Goal: Task Accomplishment & Management: Manage account settings

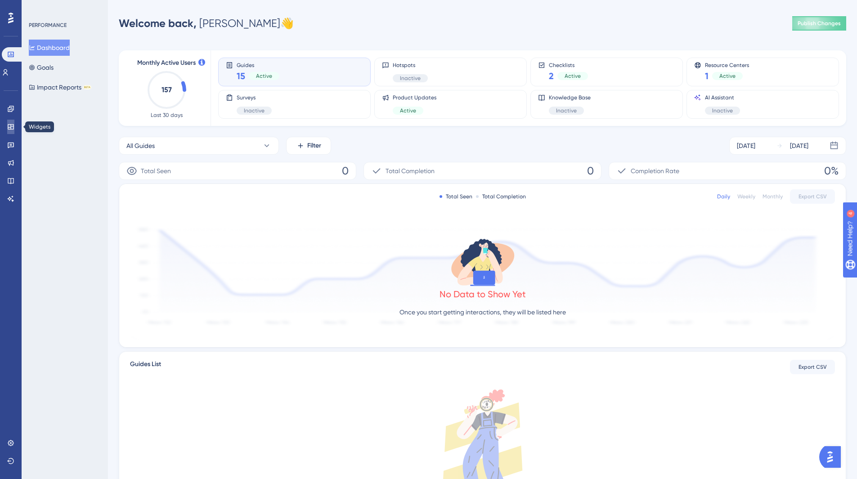
click at [8, 129] on icon at bounding box center [10, 126] width 7 height 7
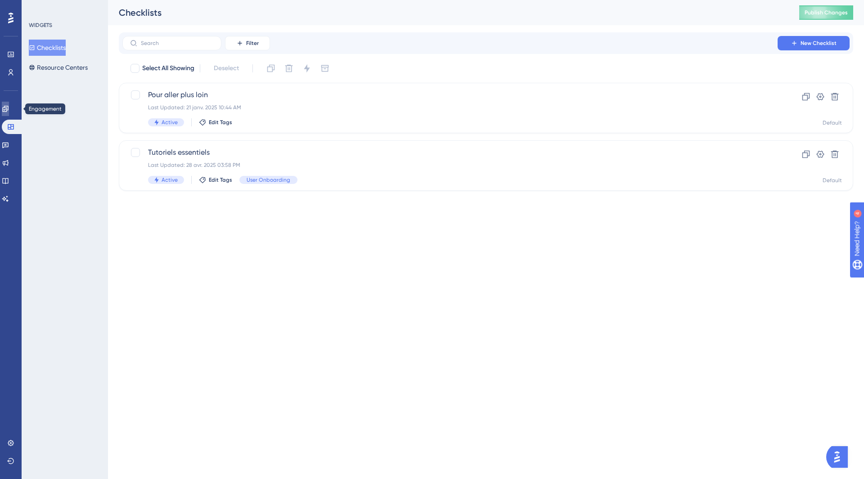
click at [8, 110] on icon at bounding box center [5, 109] width 6 height 6
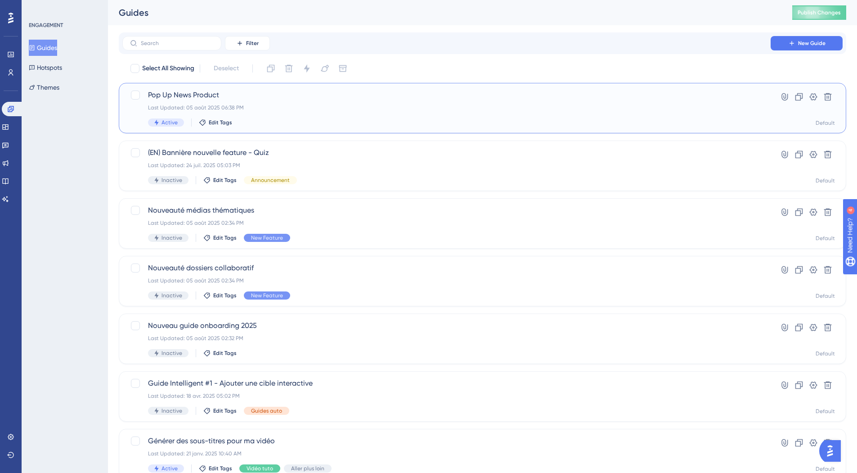
click at [374, 109] on div "Last Updated: 05 août 2025 06:38 PM" at bounding box center [446, 107] width 597 height 7
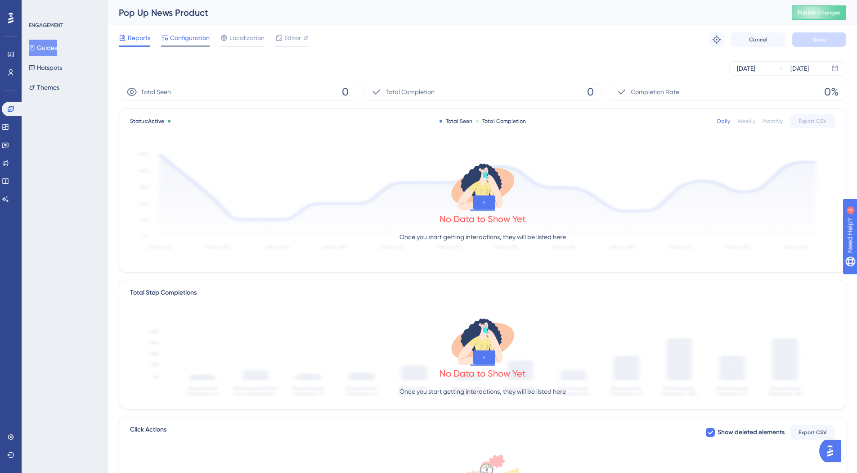
click at [192, 36] on span "Configuration" at bounding box center [190, 37] width 40 height 11
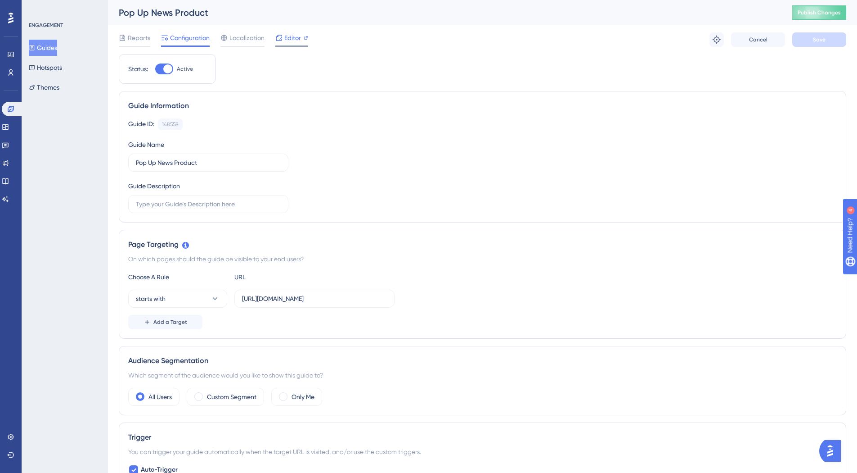
click at [292, 36] on span "Editor" at bounding box center [292, 37] width 17 height 11
click at [246, 38] on span "Localization" at bounding box center [247, 37] width 35 height 11
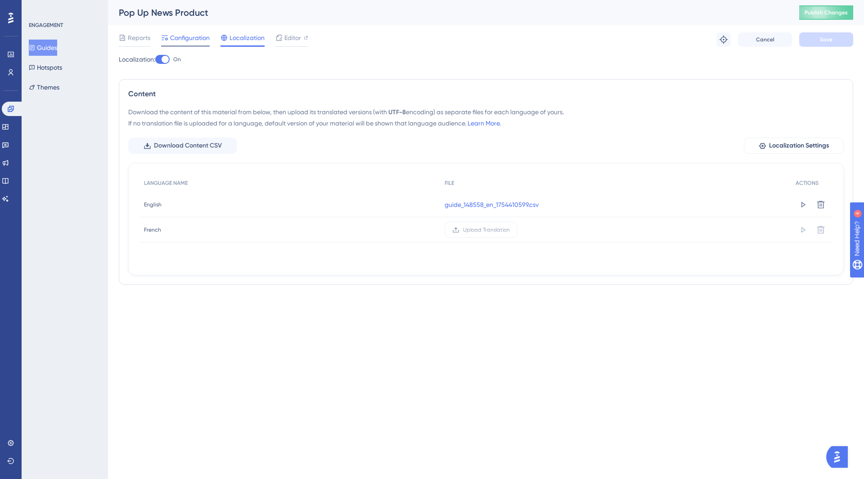
click at [189, 38] on span "Configuration" at bounding box center [190, 37] width 40 height 11
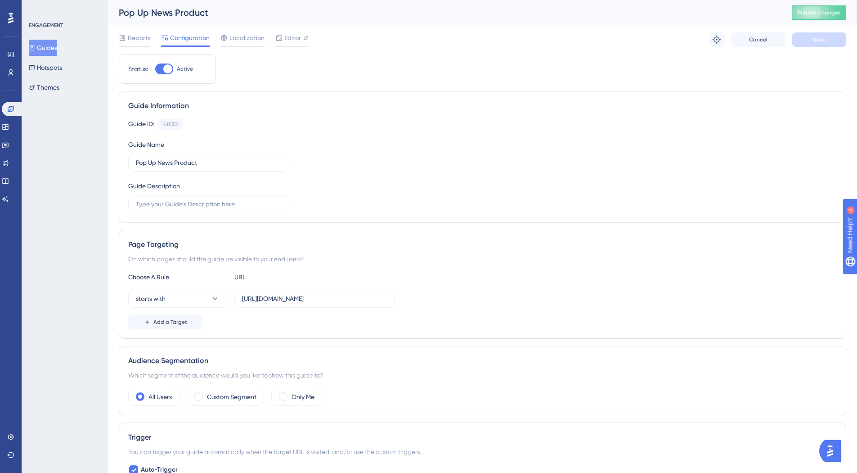
click at [162, 65] on div at bounding box center [164, 68] width 18 height 11
click at [155, 69] on input "Active" at bounding box center [155, 69] width 0 height 0
checkbox input "false"
click at [802, 41] on button "Save" at bounding box center [820, 39] width 54 height 14
click at [825, 10] on span "Publish Changes" at bounding box center [819, 12] width 43 height 7
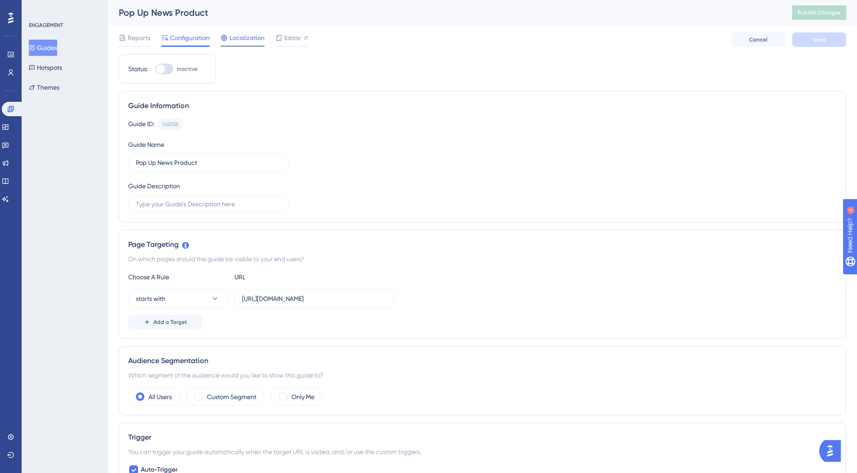
click at [234, 35] on span "Localization" at bounding box center [247, 37] width 35 height 11
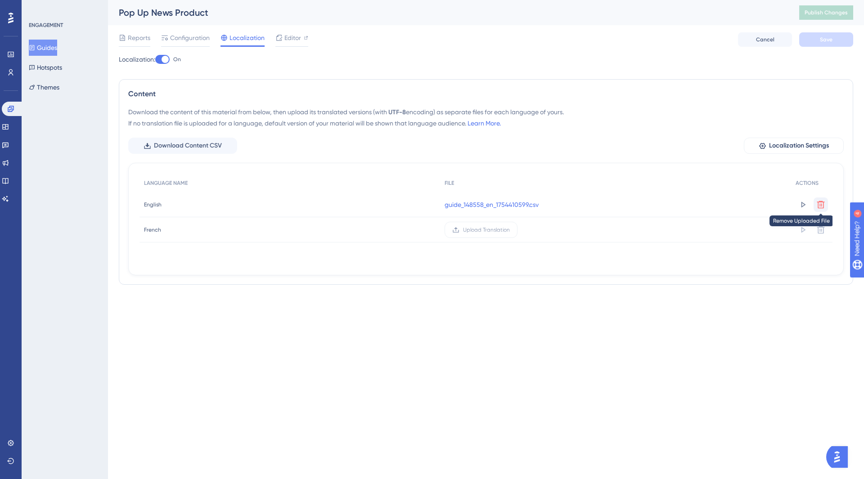
click at [826, 207] on button at bounding box center [821, 205] width 14 height 14
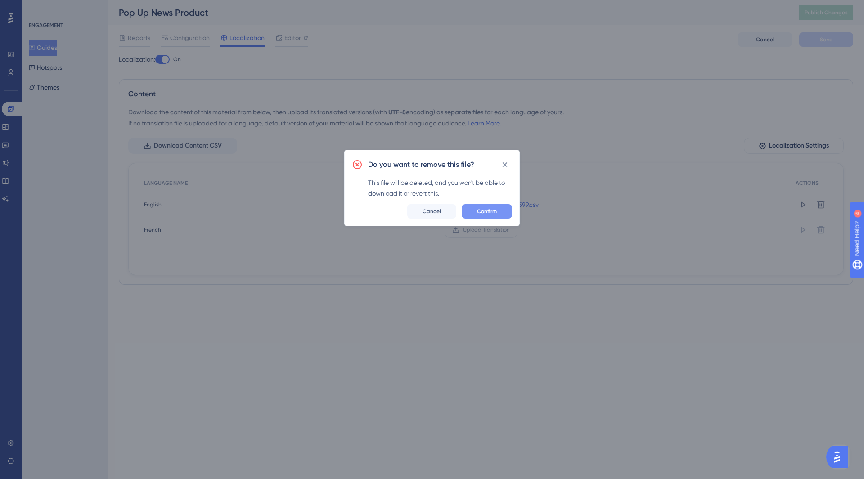
click at [474, 209] on button "Confirm" at bounding box center [487, 211] width 50 height 14
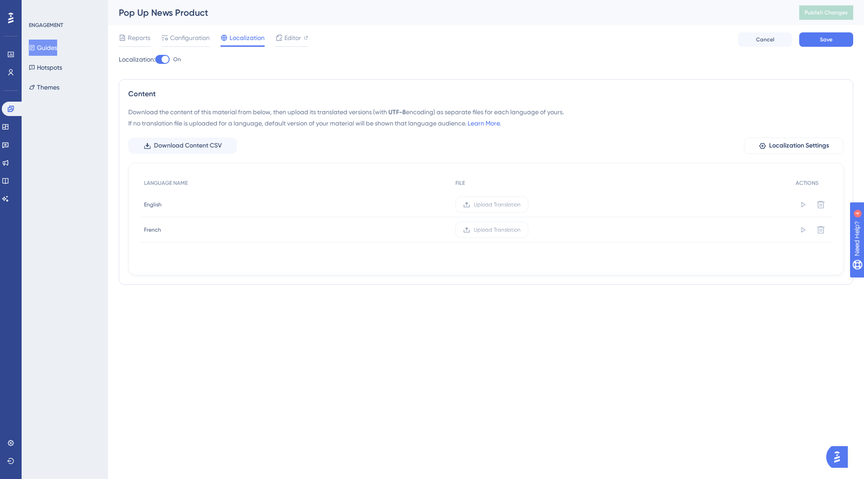
click at [160, 63] on div at bounding box center [162, 59] width 14 height 9
click at [155, 60] on input "On" at bounding box center [155, 59] width 0 height 0
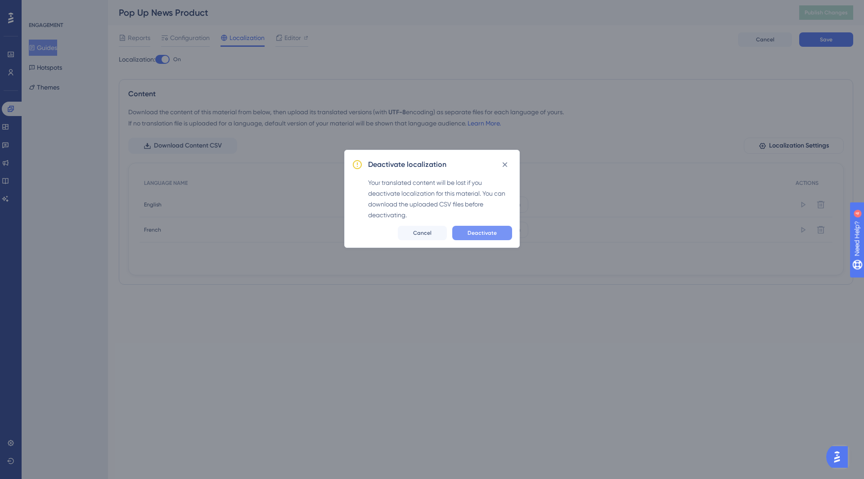
click at [491, 233] on span "Deactivate" at bounding box center [482, 233] width 29 height 7
checkbox input "false"
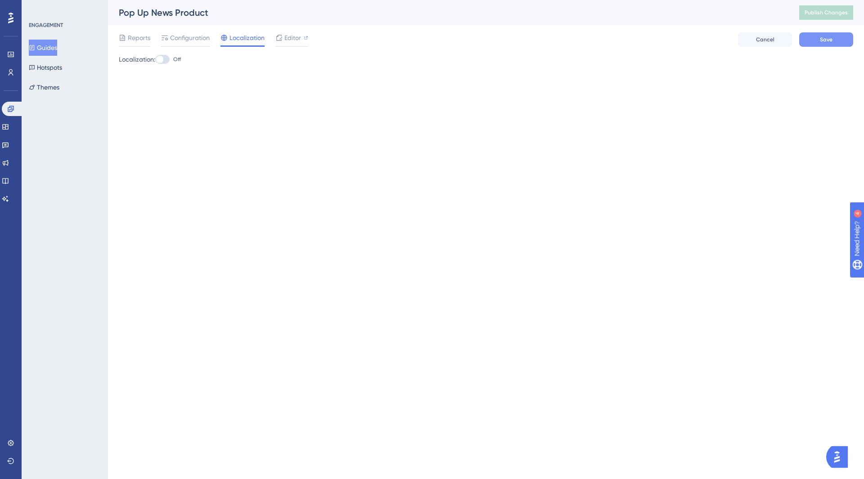
click at [839, 44] on button "Save" at bounding box center [826, 39] width 54 height 14
click at [827, 11] on span "Publish Changes" at bounding box center [826, 12] width 43 height 7
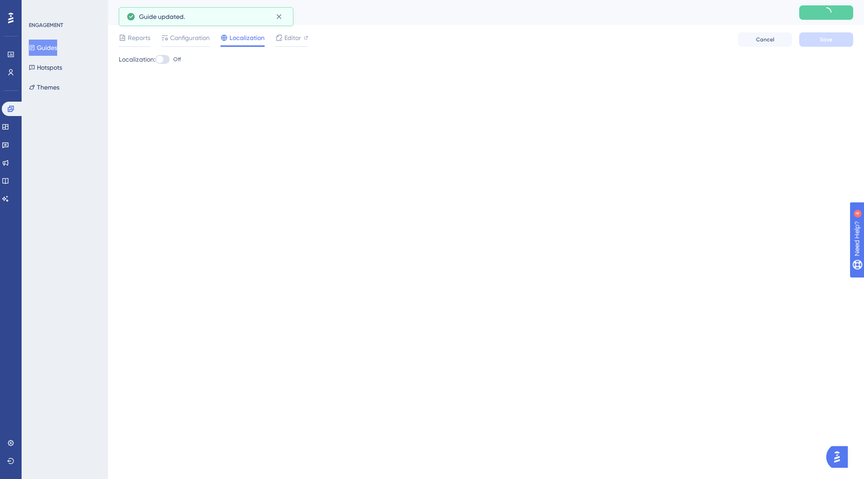
click at [286, 17] on div "Guide updated." at bounding box center [206, 16] width 175 height 19
click at [279, 36] on icon at bounding box center [278, 37] width 7 height 7
click at [167, 59] on div at bounding box center [162, 59] width 14 height 9
click at [155, 59] on input "Off" at bounding box center [155, 59] width 0 height 0
checkbox input "true"
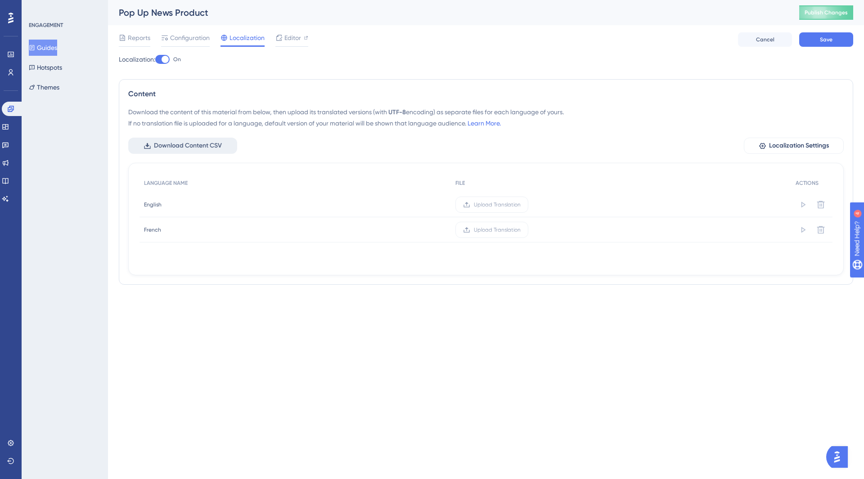
click at [194, 148] on span "Download Content CSV" at bounding box center [188, 145] width 68 height 11
click at [491, 205] on span "Upload Translation" at bounding box center [497, 204] width 47 height 7
click at [521, 205] on input "Upload Translation" at bounding box center [521, 205] width 0 height 0
click at [826, 45] on button "Save" at bounding box center [826, 39] width 54 height 14
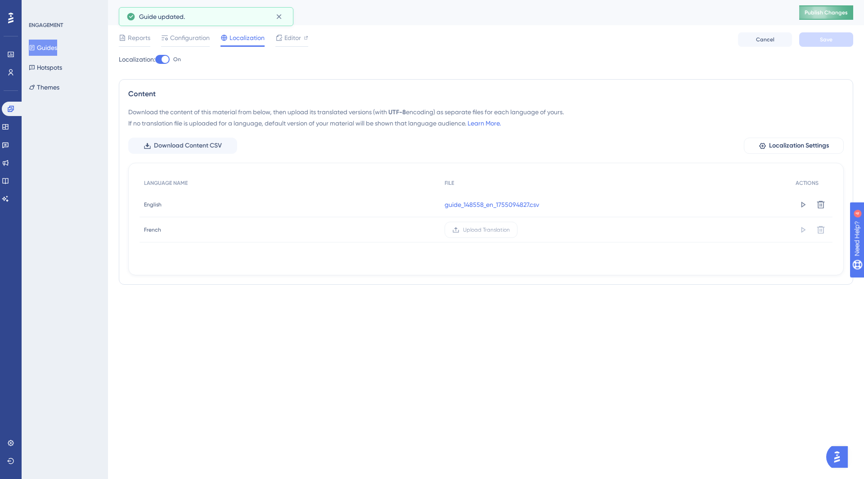
click at [824, 14] on span "Publish Changes" at bounding box center [826, 12] width 43 height 7
click at [802, 209] on button at bounding box center [803, 205] width 14 height 14
click at [182, 40] on span "Configuration" at bounding box center [190, 37] width 40 height 11
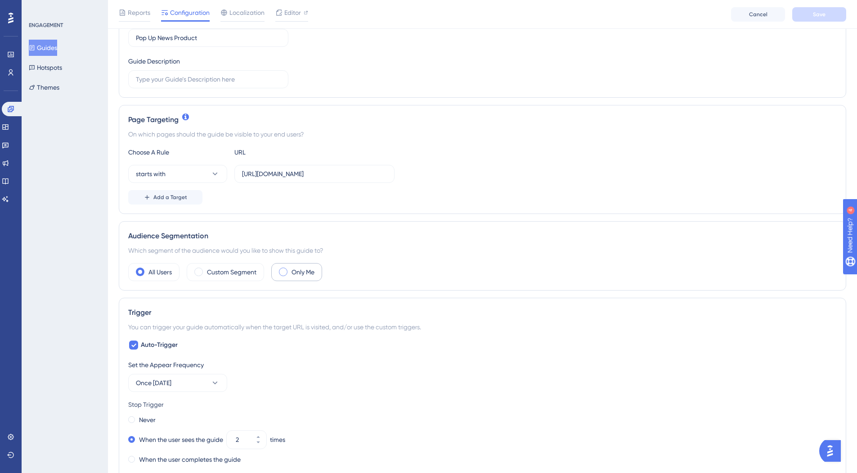
scroll to position [180, 0]
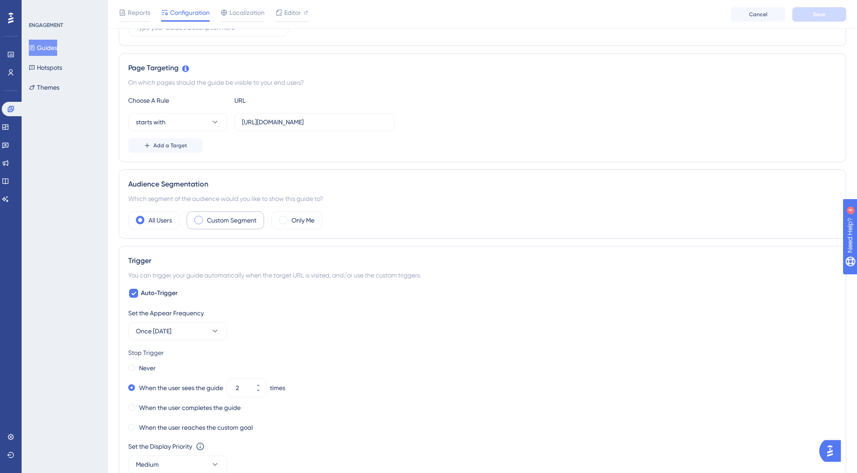
click at [232, 221] on label "Custom Segment" at bounding box center [232, 220] width 50 height 11
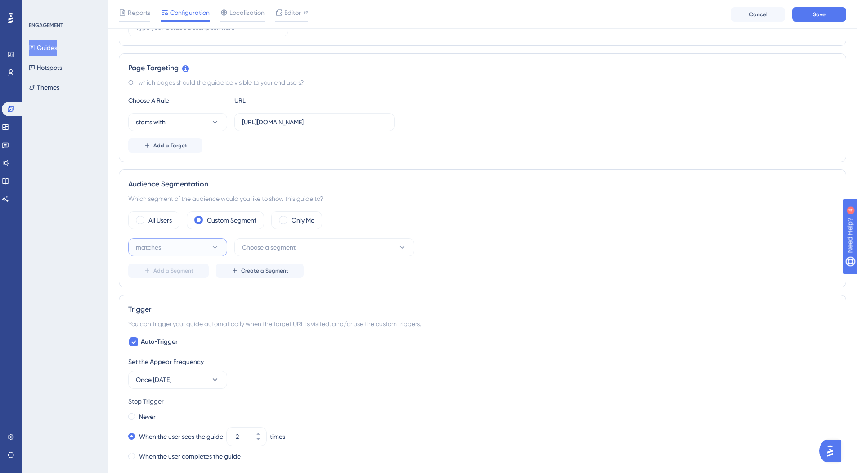
click at [208, 248] on button "matches" at bounding box center [177, 247] width 99 height 18
click at [272, 245] on span "Choose a segment" at bounding box center [269, 247] width 54 height 11
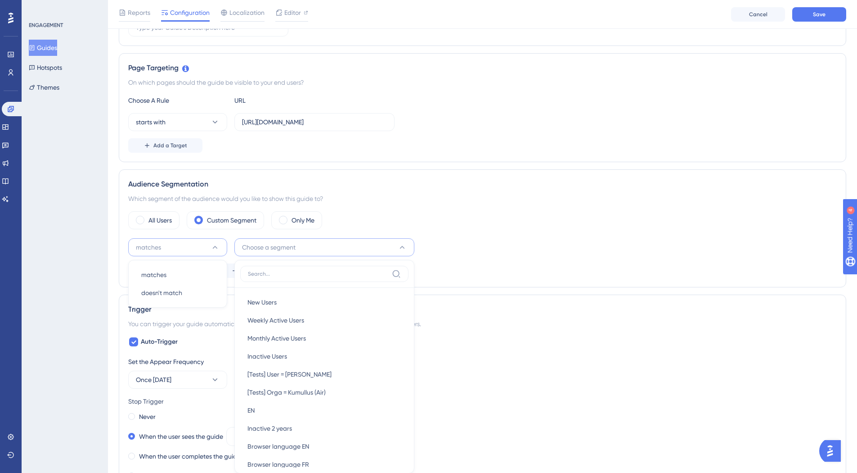
scroll to position [310, 0]
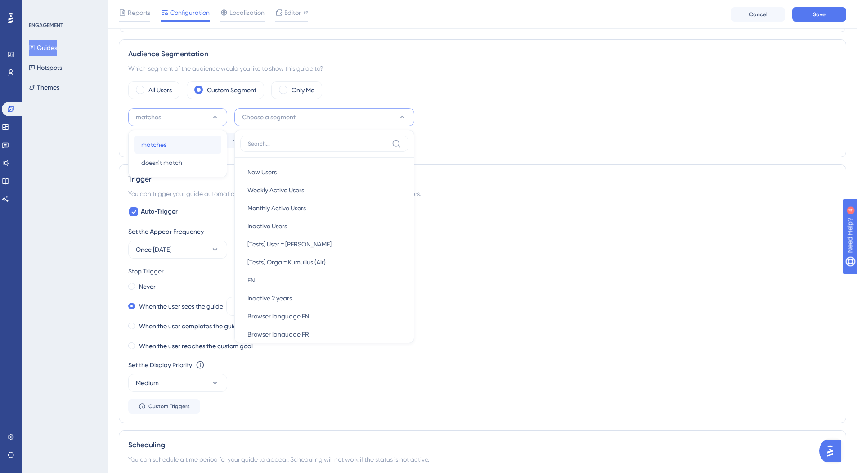
click at [164, 147] on span "matches" at bounding box center [153, 144] width 25 height 11
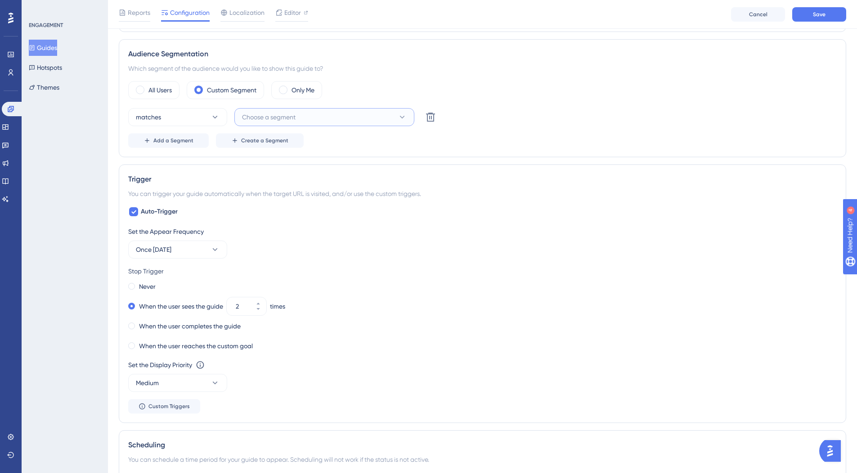
click at [286, 122] on span "Choose a segment" at bounding box center [269, 117] width 54 height 11
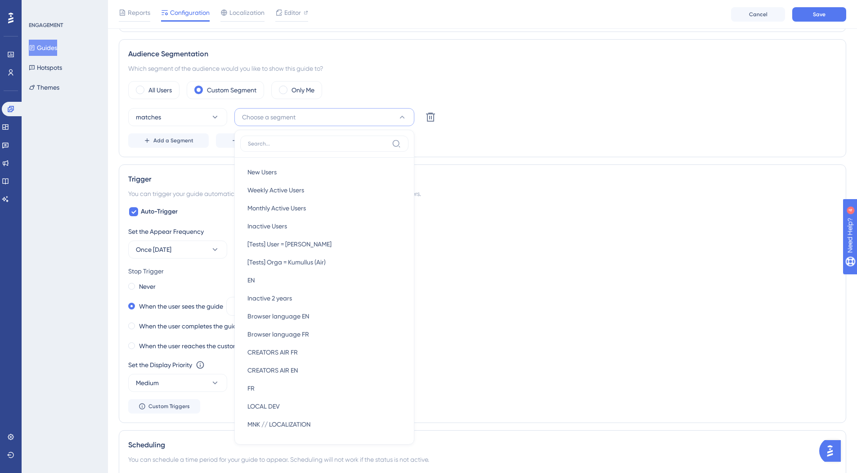
scroll to position [358, 0]
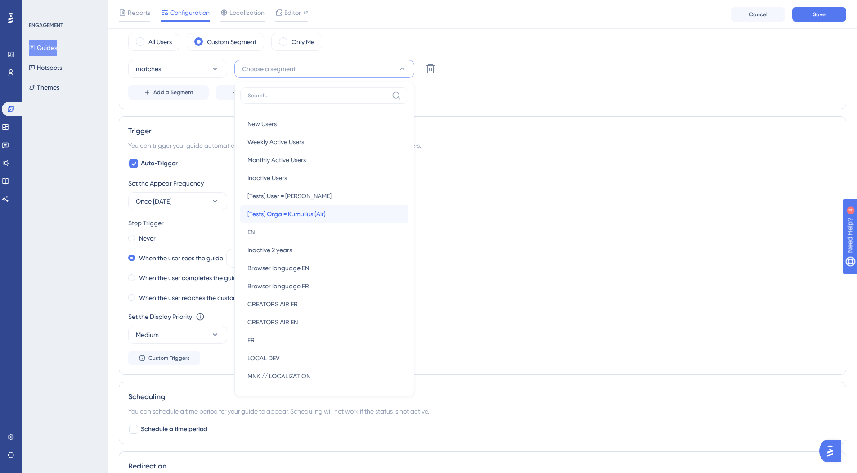
click at [324, 215] on span "[Tests] Orga = Kumullus (Air)" at bounding box center [287, 213] width 78 height 11
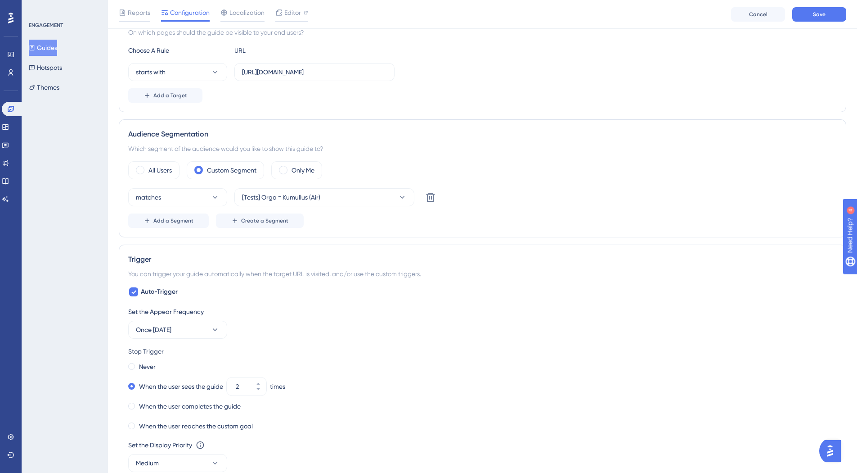
scroll to position [223, 0]
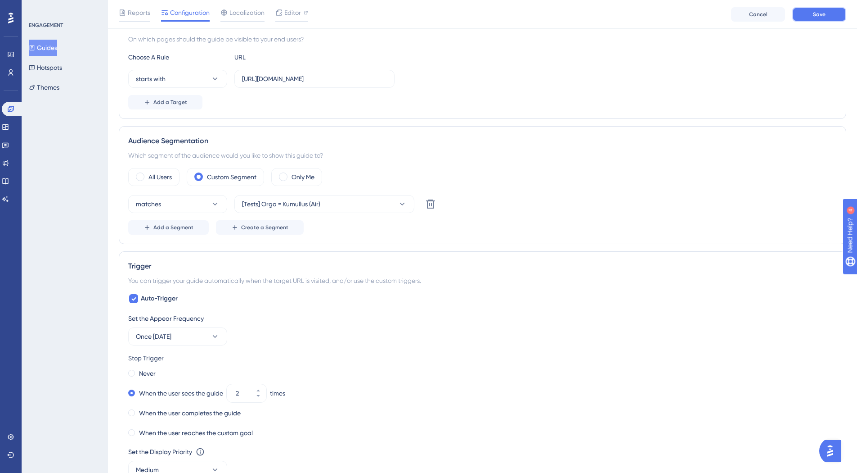
click at [812, 20] on button "Save" at bounding box center [820, 14] width 54 height 14
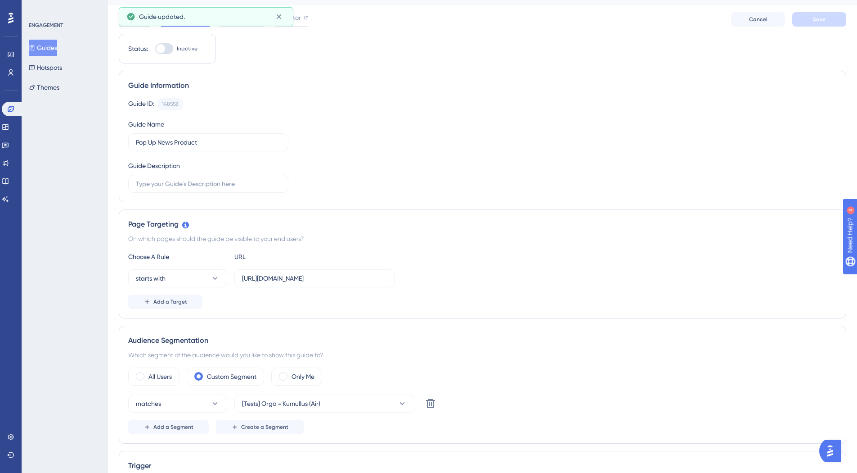
scroll to position [0, 0]
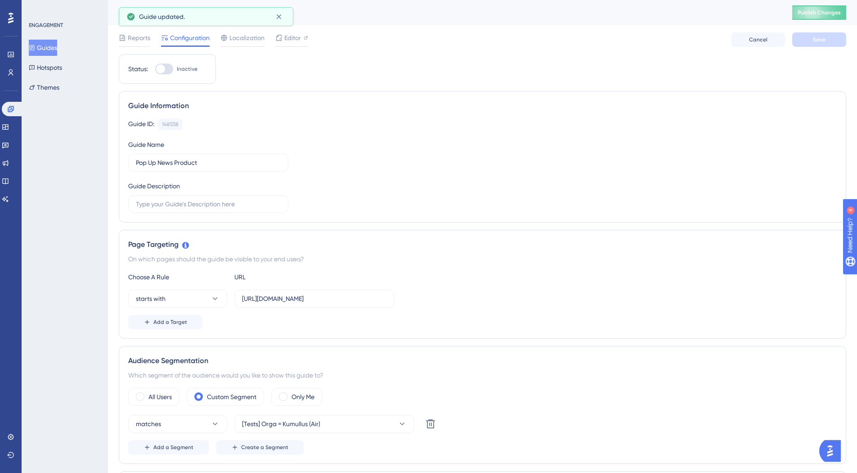
click at [166, 69] on div at bounding box center [164, 68] width 18 height 11
click at [155, 69] on input "Inactive" at bounding box center [155, 69] width 0 height 0
checkbox input "true"
click at [843, 41] on button "Save" at bounding box center [820, 39] width 54 height 14
click at [829, 13] on span "Publish Changes" at bounding box center [819, 12] width 43 height 7
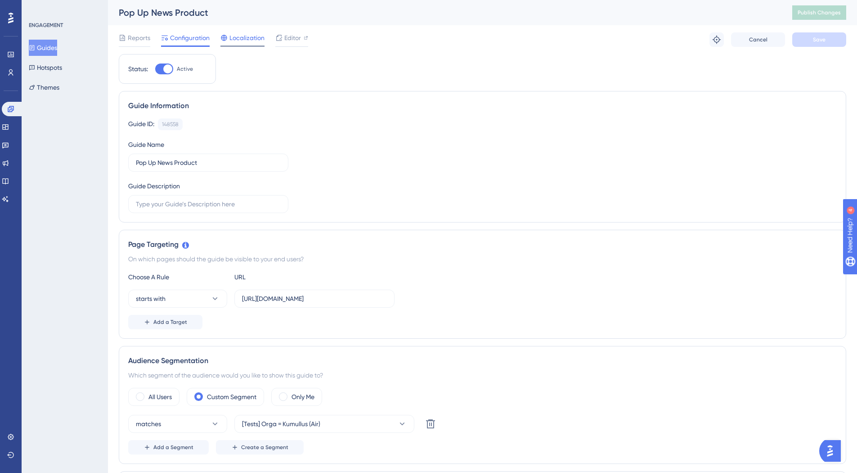
click at [237, 36] on span "Localization" at bounding box center [247, 37] width 35 height 11
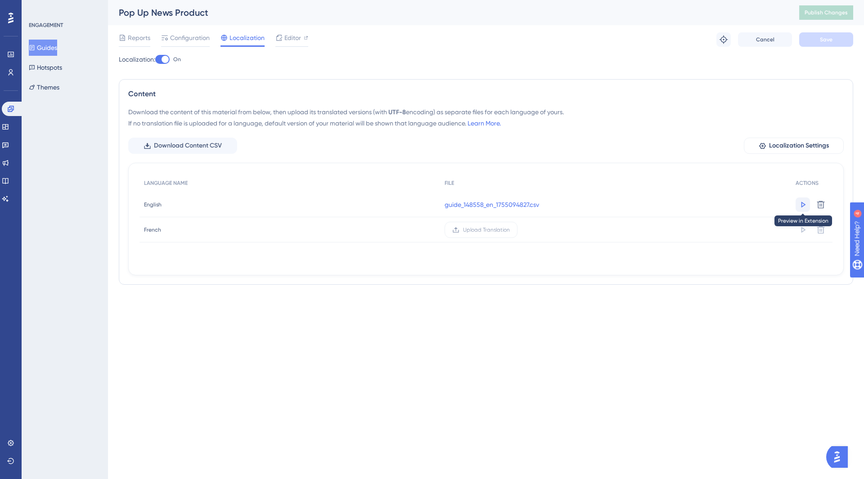
click at [797, 202] on button at bounding box center [803, 205] width 14 height 14
click at [180, 40] on span "Configuration" at bounding box center [190, 37] width 40 height 11
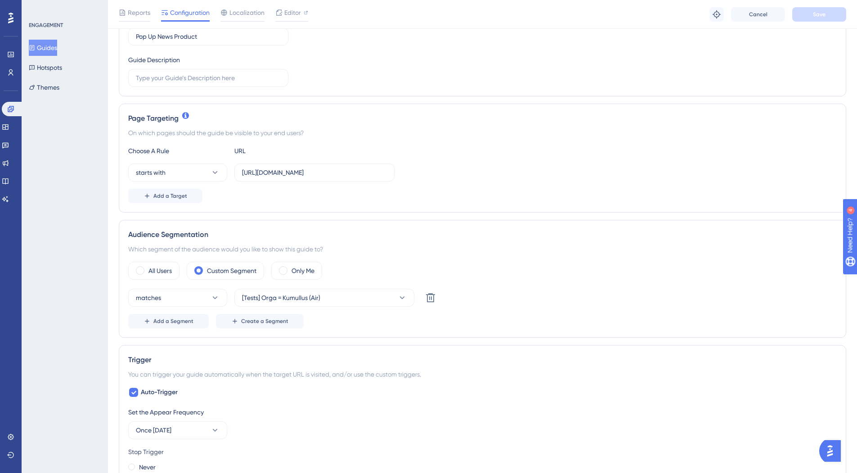
scroll to position [180, 0]
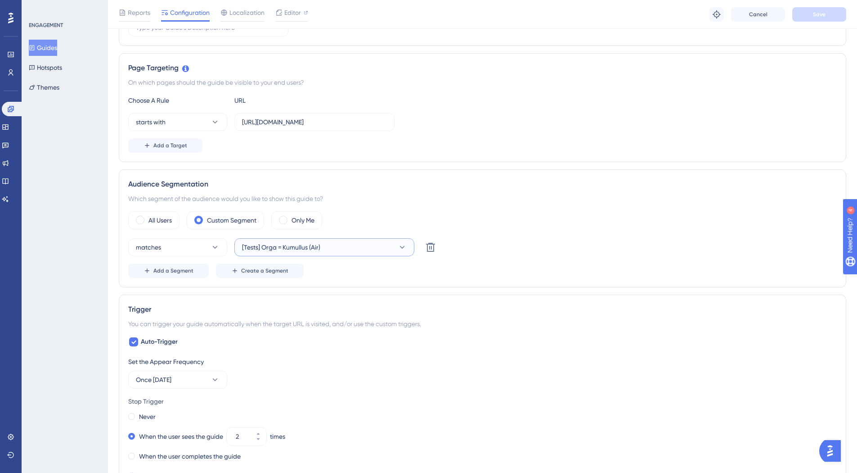
click at [335, 242] on button "[Tests] Orga = Kumullus (Air)" at bounding box center [324, 247] width 180 height 18
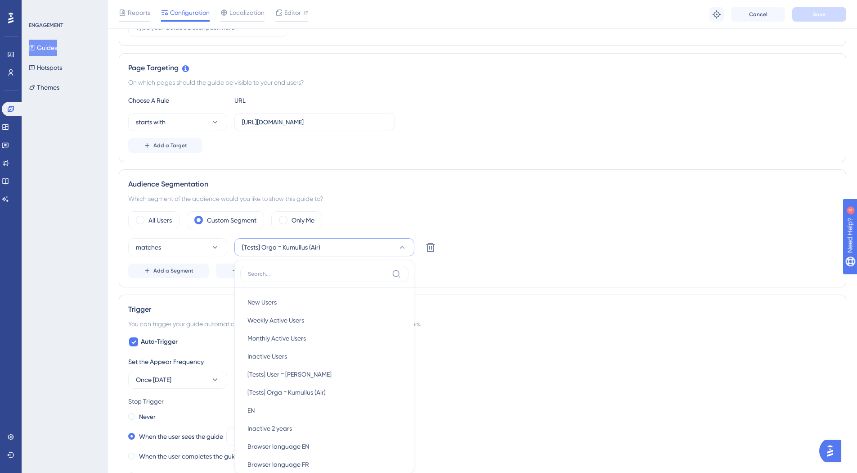
scroll to position [310, 0]
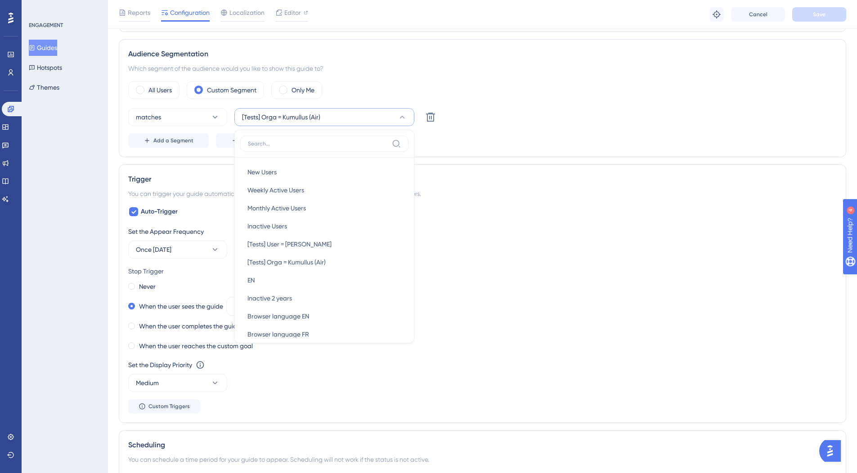
click at [47, 223] on div "ENGAGEMENT Guides Hotspots Themes" at bounding box center [65, 236] width 86 height 473
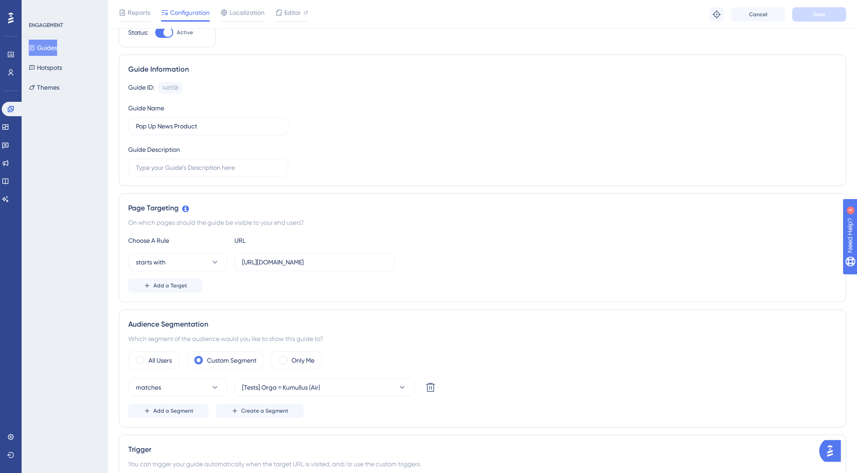
scroll to position [0, 0]
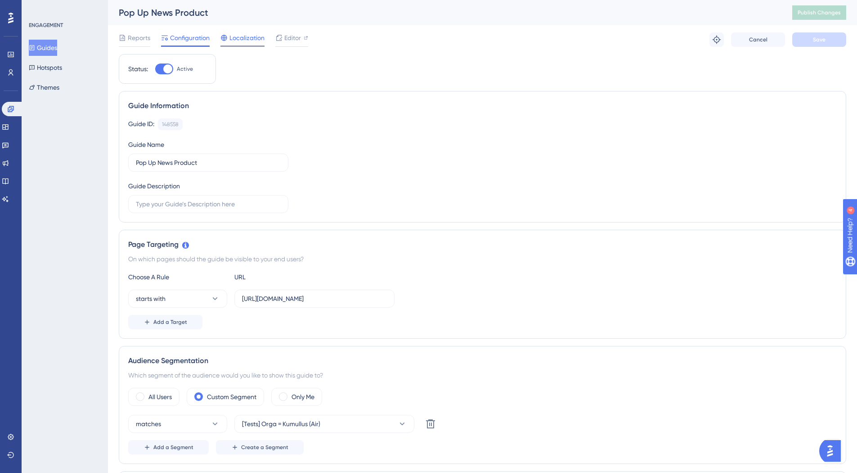
click at [239, 44] on div "Localization" at bounding box center [243, 39] width 44 height 14
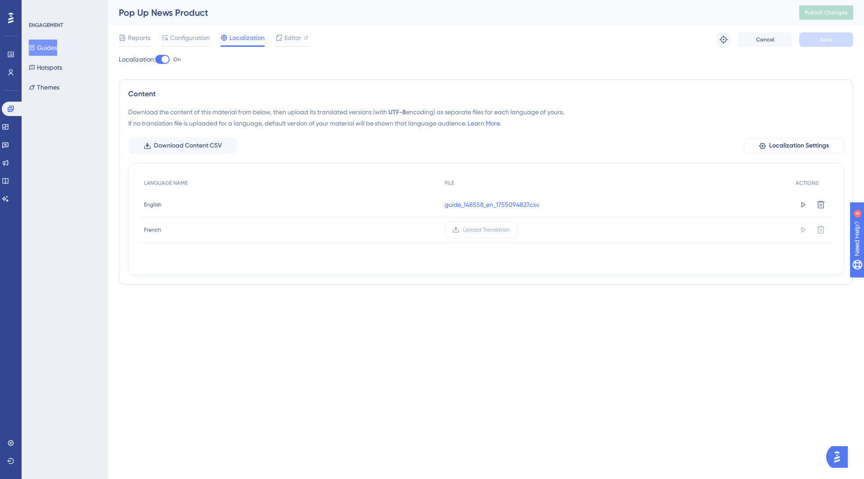
click at [45, 50] on button "Guides" at bounding box center [43, 48] width 28 height 16
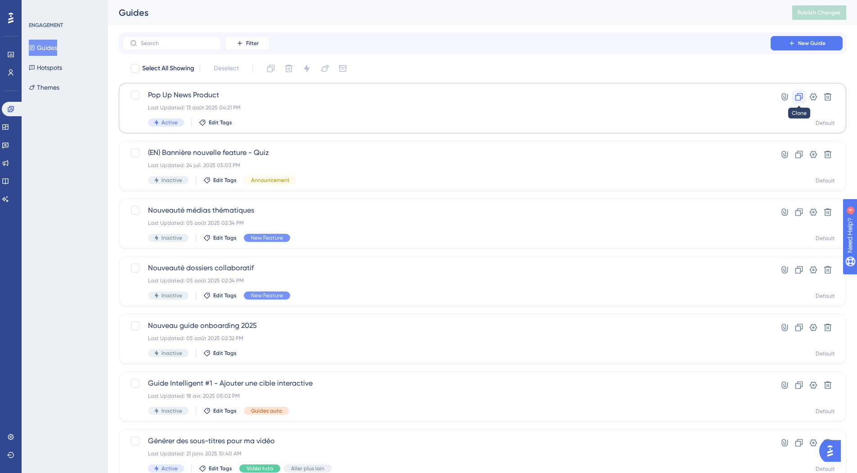
click at [801, 98] on icon at bounding box center [800, 97] width 8 height 8
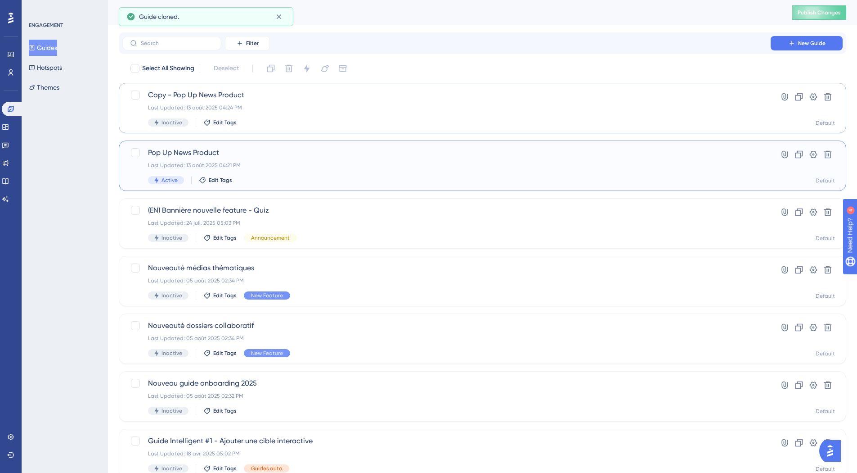
click at [410, 173] on div "Pop Up News Product Last Updated: 13 août 2025 04:21 PM Active Edit Tags" at bounding box center [446, 165] width 597 height 37
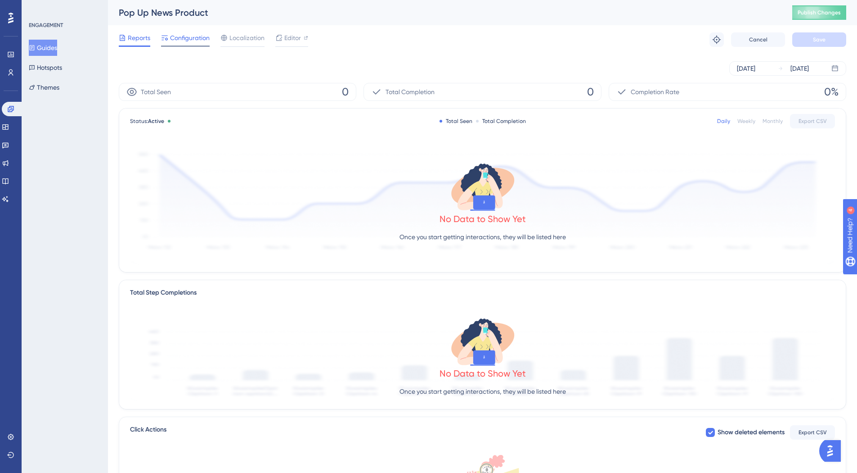
click at [172, 39] on span "Configuration" at bounding box center [190, 37] width 40 height 11
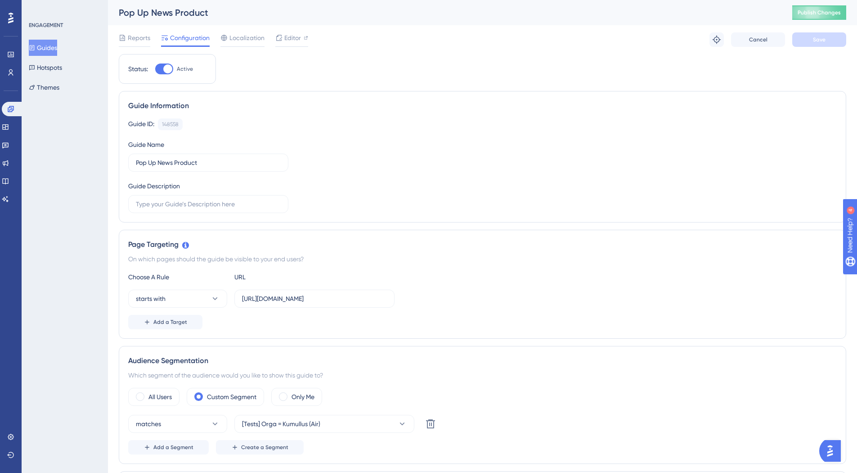
click at [162, 71] on div at bounding box center [164, 68] width 18 height 11
click at [155, 69] on input "Active" at bounding box center [155, 69] width 0 height 0
checkbox input "false"
click at [821, 40] on span "Save" at bounding box center [819, 39] width 13 height 7
click at [820, 12] on span "Publish Changes" at bounding box center [819, 12] width 43 height 7
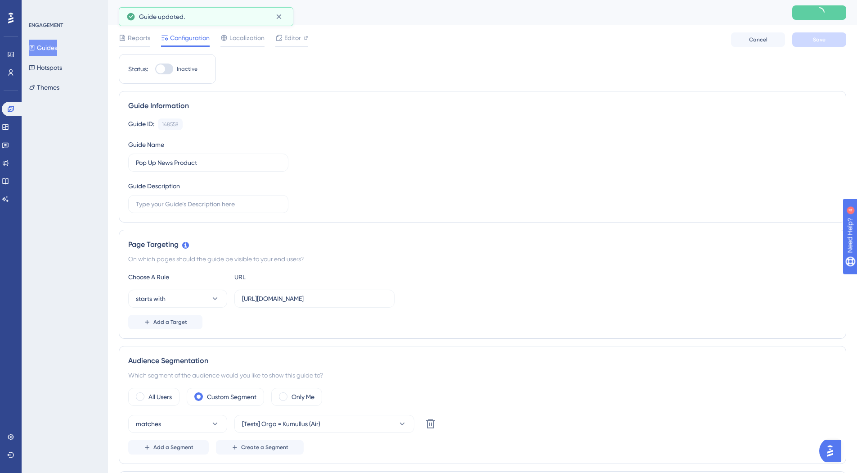
click at [52, 48] on button "Guides" at bounding box center [43, 48] width 28 height 16
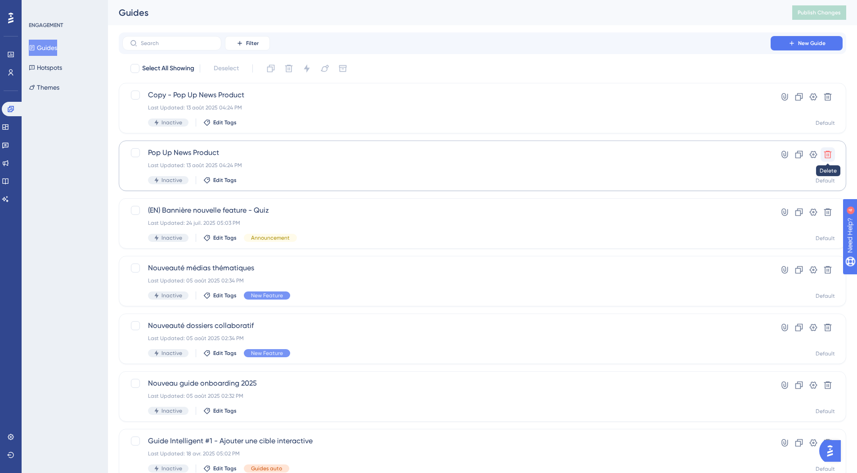
click at [831, 156] on icon at bounding box center [829, 155] width 8 height 8
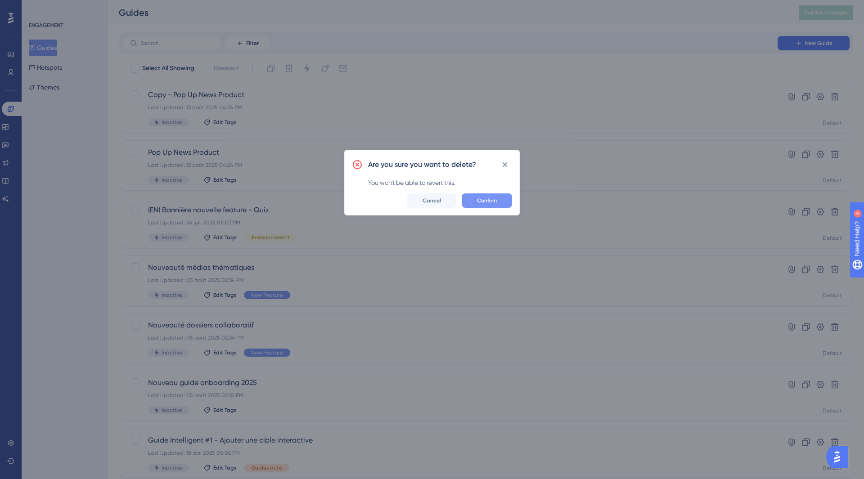
click at [487, 198] on span "Confirm" at bounding box center [487, 200] width 20 height 7
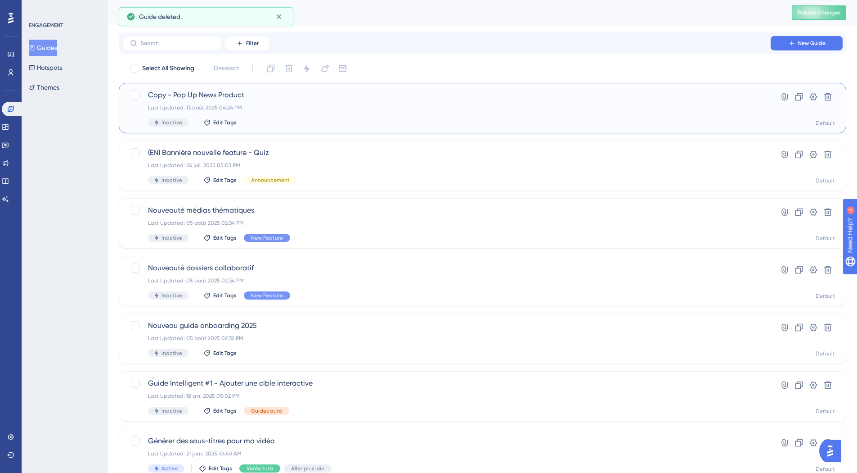
click at [327, 113] on div "Copy - Pop Up News Product Last Updated: 13 août 2025 04:24 PM Inactive Edit Ta…" at bounding box center [446, 108] width 597 height 37
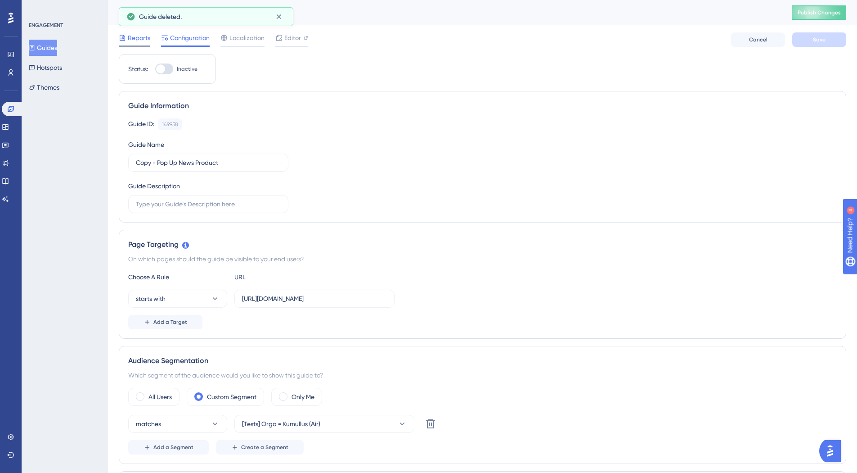
click at [143, 44] on div "Reports" at bounding box center [135, 39] width 32 height 14
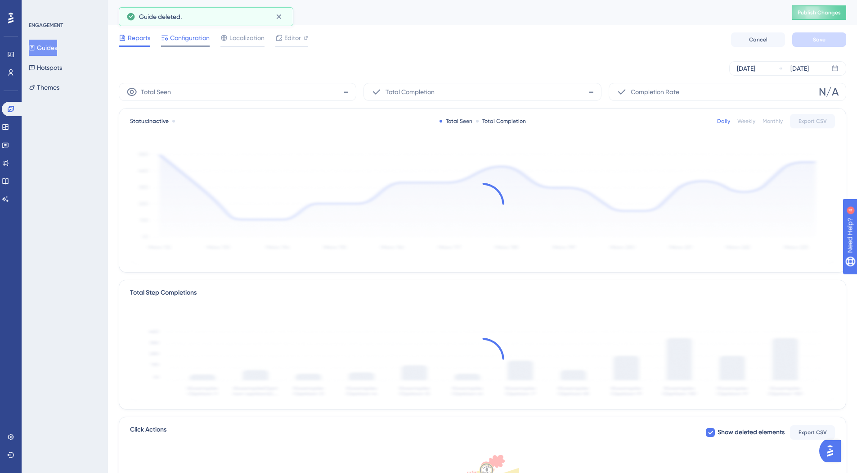
click at [178, 37] on span "Configuration" at bounding box center [190, 37] width 40 height 11
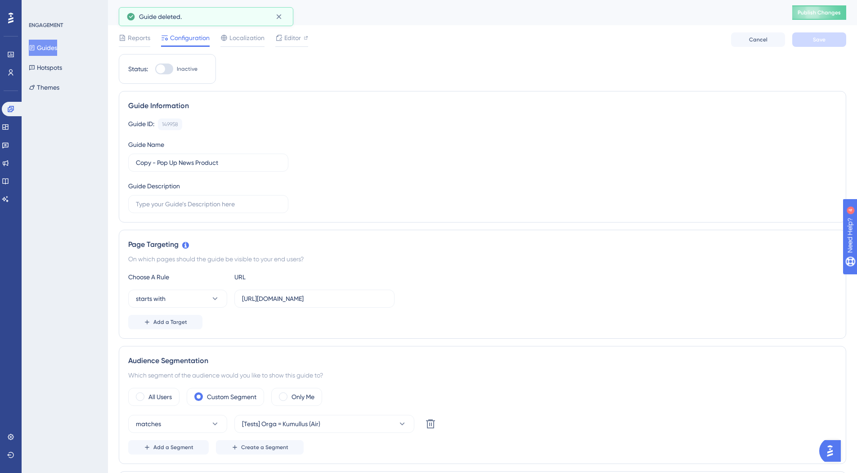
click at [166, 75] on div "Status: Inactive" at bounding box center [167, 69] width 97 height 30
click at [166, 72] on div at bounding box center [164, 68] width 18 height 11
click at [155, 69] on input "Inactive" at bounding box center [155, 69] width 0 height 0
checkbox input "true"
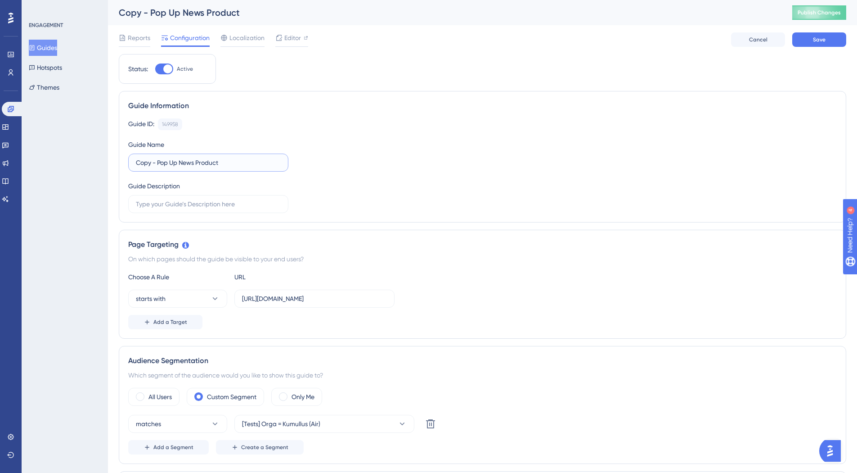
drag, startPoint x: 157, startPoint y: 162, endPoint x: 125, endPoint y: 164, distance: 31.6
click at [125, 164] on div "Guide Information Guide ID: 149958 Copy Guide Name Copy - Pop Up News Product G…" at bounding box center [483, 156] width 728 height 131
click at [223, 159] on input "Pop Up News Product" at bounding box center [208, 163] width 145 height 10
type input "Pop Up News Product 13/08/25"
click at [485, 144] on div "Guide ID: 149958 Copy Guide Name Pop Up News Product 13/08/25 Guide Description" at bounding box center [482, 165] width 709 height 95
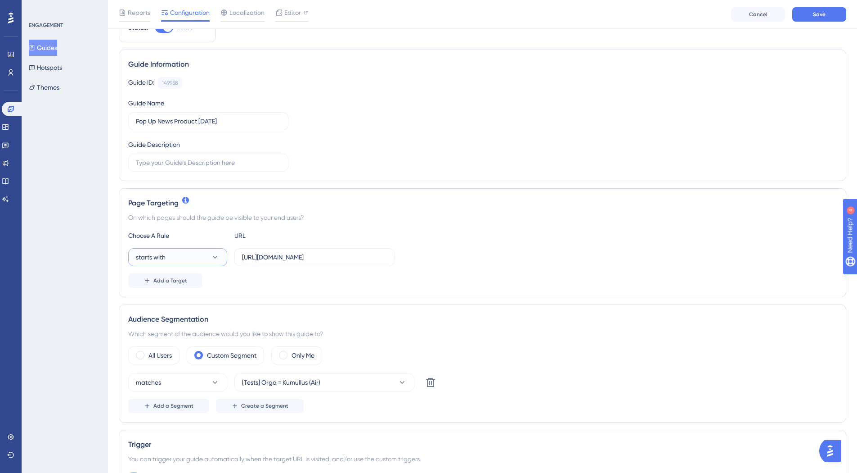
click at [206, 260] on button "starts with" at bounding box center [177, 257] width 99 height 18
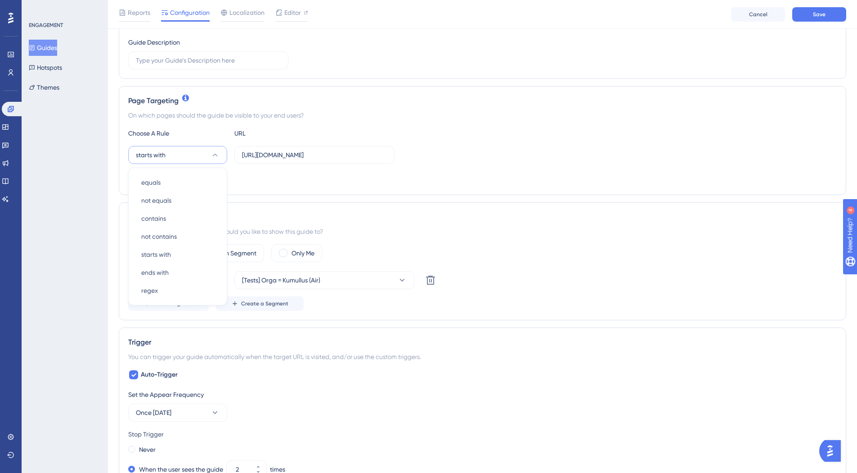
click at [478, 118] on div "On which pages should the guide be visible to your end users?" at bounding box center [482, 115] width 709 height 11
click at [172, 247] on div "All Users" at bounding box center [153, 253] width 51 height 18
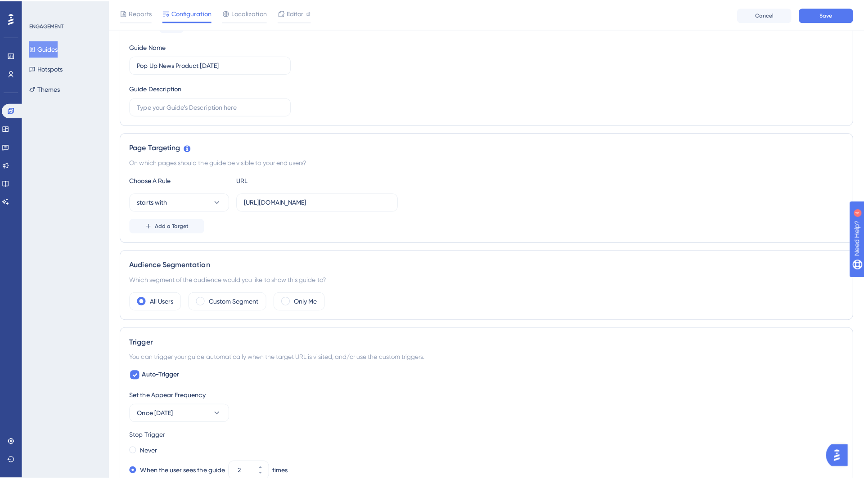
scroll to position [0, 0]
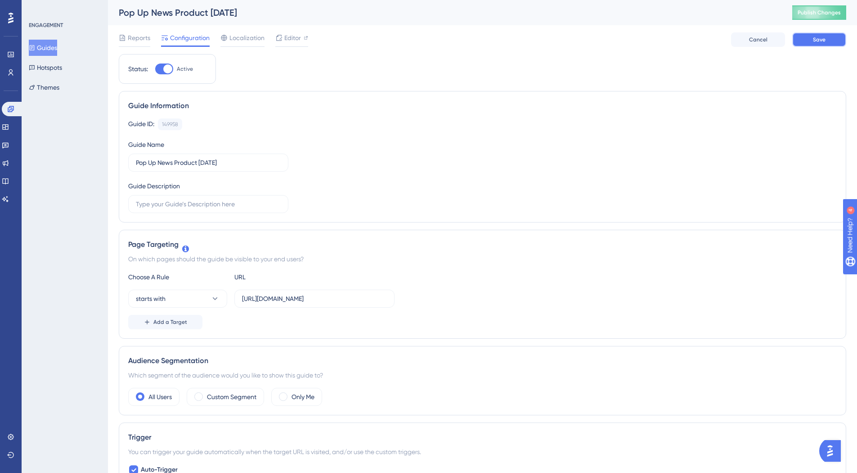
click at [804, 44] on button "Save" at bounding box center [820, 39] width 54 height 14
click at [247, 38] on span "Localization" at bounding box center [247, 37] width 35 height 11
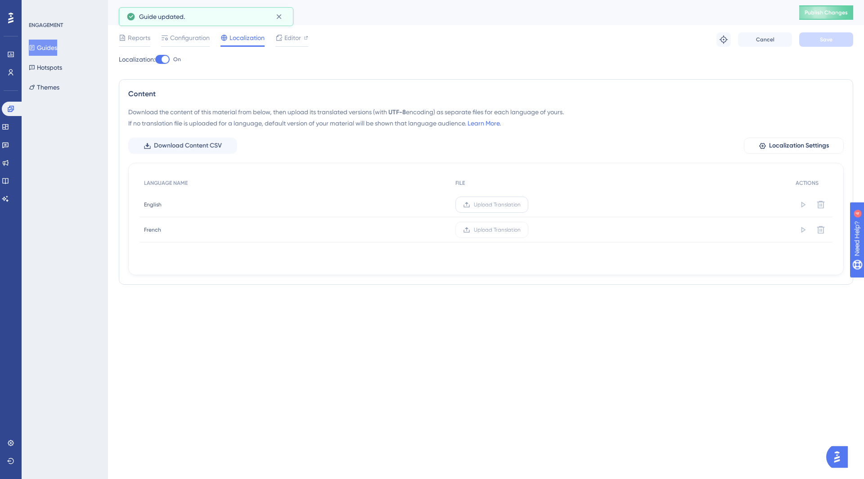
click at [505, 206] on span "Upload Translation" at bounding box center [497, 204] width 47 height 7
click at [521, 205] on input "Upload Translation" at bounding box center [521, 205] width 0 height 0
click at [478, 208] on span "Upload Translation" at bounding box center [497, 204] width 47 height 7
click at [521, 205] on input "Upload Translation" at bounding box center [521, 205] width 0 height 0
click at [832, 45] on button "Save" at bounding box center [826, 39] width 54 height 14
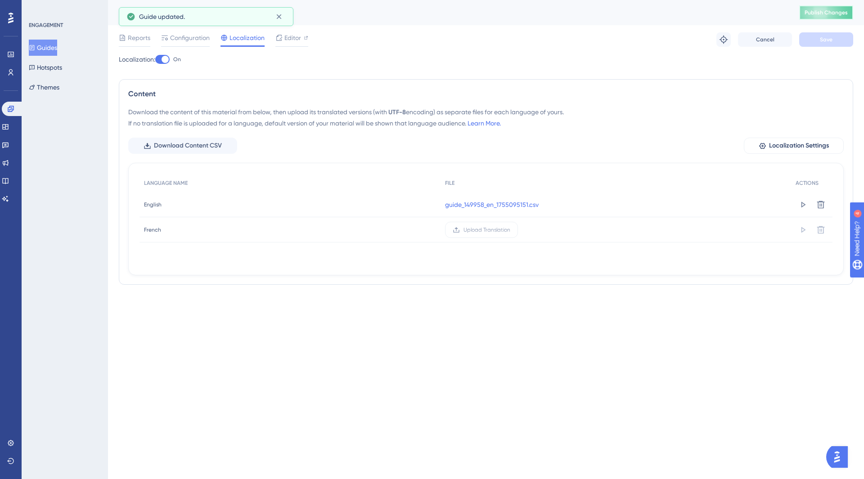
click at [838, 10] on span "Publish Changes" at bounding box center [826, 12] width 43 height 7
